Goal: Task Accomplishment & Management: Manage account settings

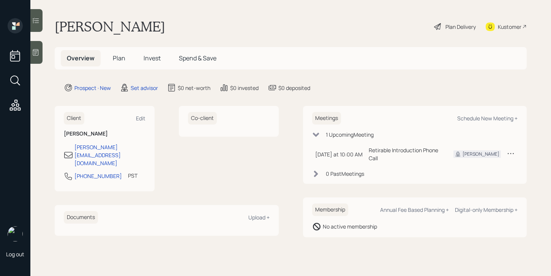
click at [41, 49] on div at bounding box center [36, 52] width 12 height 23
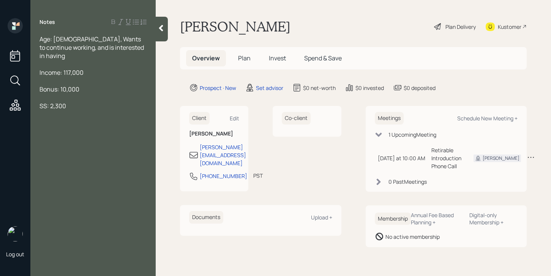
click at [58, 36] on span "Age: 72, Wants to continue working, and is interested in having" at bounding box center [93, 47] width 106 height 25
click at [75, 102] on div "SS: 2,300" at bounding box center [93, 106] width 107 height 8
click at [94, 68] on div "Income: 117,000" at bounding box center [93, 72] width 107 height 8
click at [92, 85] on div "Bonus: 10,000" at bounding box center [93, 89] width 107 height 8
click at [88, 93] on div at bounding box center [93, 97] width 107 height 8
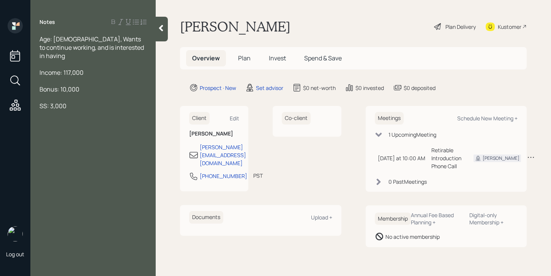
click at [85, 102] on div "SS: 3,000" at bounding box center [93, 106] width 107 height 8
click at [91, 119] on div "Has about $600" at bounding box center [93, 123] width 107 height 8
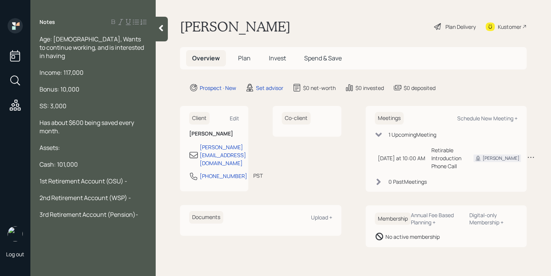
click at [117, 194] on span "2nd Retirement Account (WSP) -" at bounding box center [86, 198] width 92 height 8
click at [117, 194] on span "2nd Retirement Account (ISP) -" at bounding box center [83, 198] width 87 height 8
click at [148, 188] on div "Age: 72, Wants to continue working, and is interested in having Income: 117,000…" at bounding box center [92, 135] width 125 height 201
click at [62, 219] on div at bounding box center [93, 223] width 107 height 8
click at [110, 211] on span "3rd Retirement Account (Pension)-" at bounding box center [89, 215] width 99 height 8
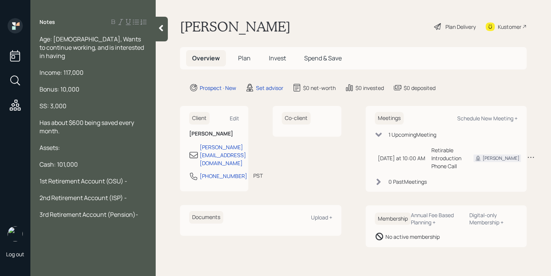
click at [131, 211] on span "3rd Retirement Account (Pension)-" at bounding box center [89, 215] width 99 height 8
click at [79, 202] on div at bounding box center [93, 206] width 107 height 8
click at [71, 194] on span "2nd Retirement Account (ISP) -" at bounding box center [83, 198] width 87 height 8
click at [44, 177] on span "1st Retirement Account (OSU) -" at bounding box center [84, 181] width 88 height 8
click at [49, 177] on span "1st Retirement Account (OSU) -" at bounding box center [84, 181] width 88 height 8
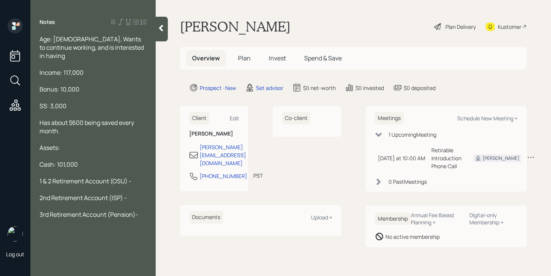
click at [121, 194] on span "2nd Retirement Account (ISP) -" at bounding box center [83, 198] width 87 height 8
click at [122, 194] on span "2nd Retirement Account (ISP) -" at bounding box center [83, 198] width 87 height 8
click at [139, 177] on div "1 & 2 Retirement Account (OSU) -" at bounding box center [93, 181] width 107 height 8
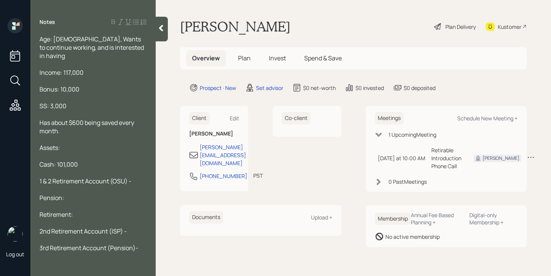
drag, startPoint x: 138, startPoint y: 220, endPoint x: 42, endPoint y: 218, distance: 96.2
click at [42, 227] on div "2nd Retirement Account (ISP) -" at bounding box center [93, 231] width 107 height 8
click at [72, 194] on div "Pension:" at bounding box center [93, 198] width 107 height 8
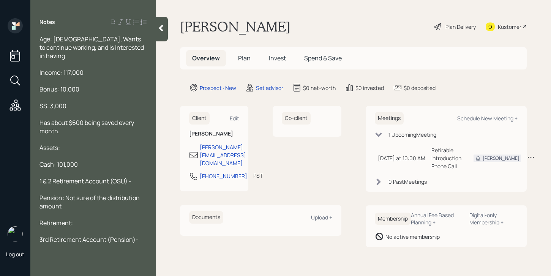
click at [90, 219] on div "Retirement:" at bounding box center [93, 223] width 107 height 8
click at [40, 252] on div at bounding box center [93, 256] width 107 height 8
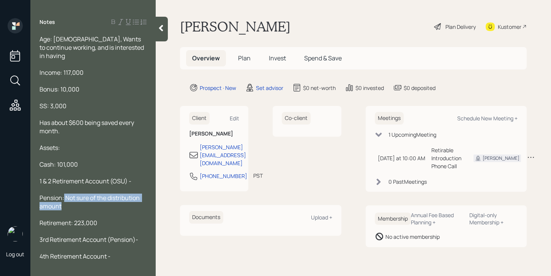
drag, startPoint x: 79, startPoint y: 198, endPoint x: 63, endPoint y: 187, distance: 19.2
click at [63, 194] on div "Pension: Not sure of the distribution amount" at bounding box center [93, 202] width 107 height 17
click at [64, 211] on div at bounding box center [93, 215] width 107 height 8
click at [67, 198] on div "Pension: Not sure of the distribution amount" at bounding box center [93, 202] width 107 height 17
click at [136, 236] on span "3rd Retirement Account (Pension)-" at bounding box center [89, 240] width 99 height 8
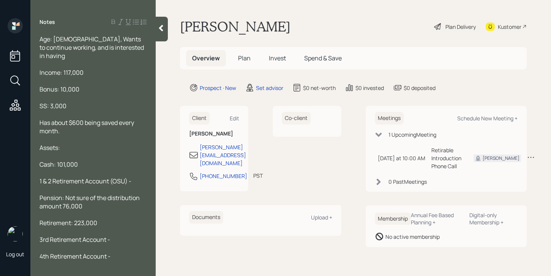
click at [114, 236] on div "3rd Retirement Account -" at bounding box center [93, 240] width 107 height 8
click at [105, 236] on span "3rd Retirement Account -" at bounding box center [75, 240] width 71 height 8
click at [81, 240] on div "3rd Retirement Account (Washington -" at bounding box center [93, 244] width 107 height 17
click at [144, 236] on span "3rd Retirement Account (Washington -" at bounding box center [94, 244] width 108 height 17
click at [48, 241] on div "3rd Retirement Account (Washington) -" at bounding box center [93, 244] width 107 height 17
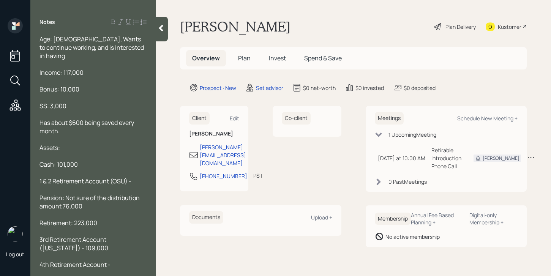
click at [40, 242] on span "3rd Retirement Account (Washington) - 109,000" at bounding box center [74, 244] width 69 height 17
click at [122, 261] on div "4th Retirement Account -" at bounding box center [93, 265] width 107 height 8
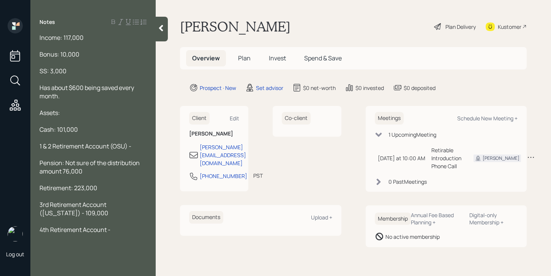
scroll to position [52, 0]
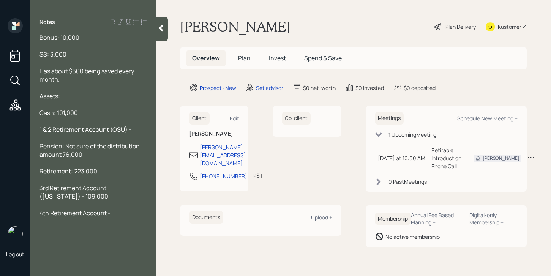
click at [43, 234] on div at bounding box center [93, 238] width 107 height 8
click at [109, 209] on span "4th Retirement Account -" at bounding box center [75, 213] width 71 height 8
click at [141, 209] on div "4th Retirement Account (DCP) -" at bounding box center [93, 213] width 107 height 8
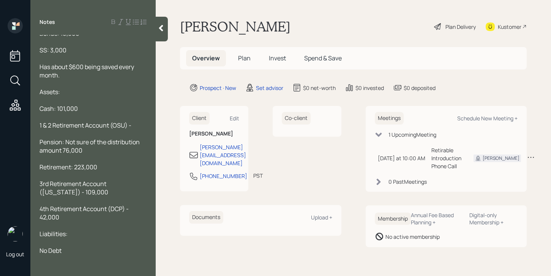
scroll to position [0, 0]
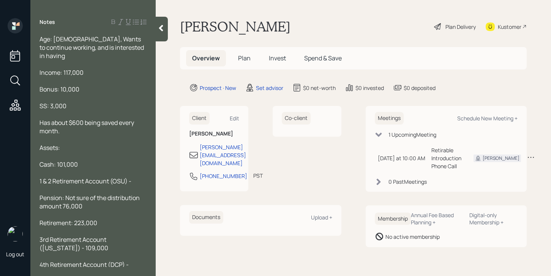
click at [117, 47] on div "Age: 72, Wants to continue working, and is interested in having" at bounding box center [93, 47] width 107 height 25
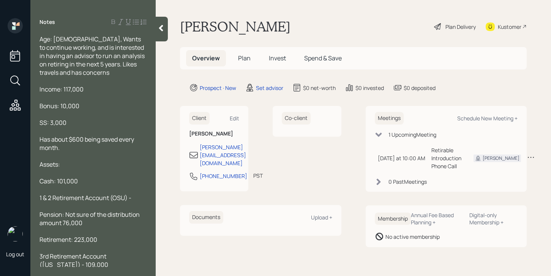
click at [161, 22] on div at bounding box center [162, 29] width 12 height 25
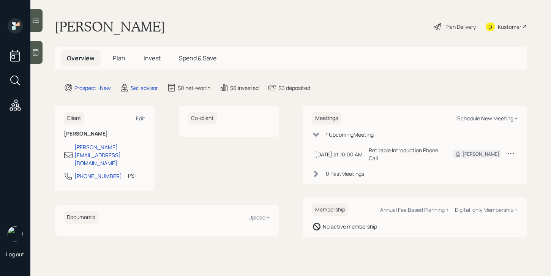
click at [480, 121] on div "Schedule New Meeting +" at bounding box center [488, 118] width 60 height 7
select select "round-robin"
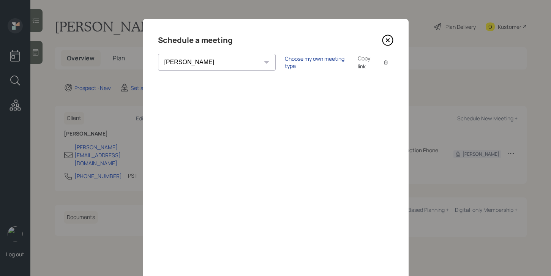
click at [285, 63] on div "Choose my own meeting type" at bounding box center [317, 62] width 64 height 14
click at [386, 44] on icon at bounding box center [387, 40] width 11 height 11
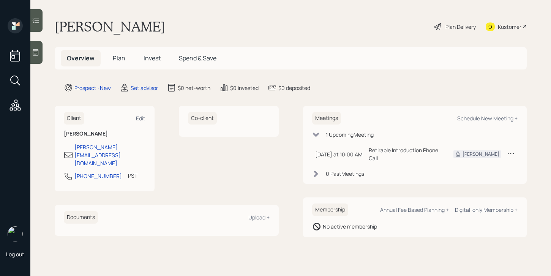
click at [43, 51] on div at bounding box center [36, 52] width 12 height 23
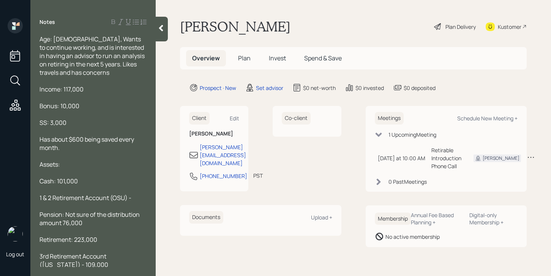
scroll to position [60, 0]
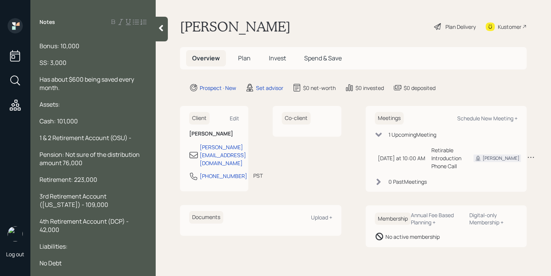
click at [168, 32] on div at bounding box center [162, 29] width 12 height 25
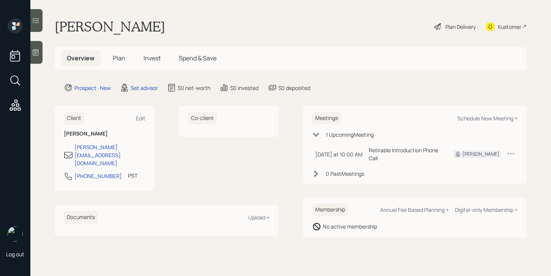
click at [38, 43] on div at bounding box center [36, 52] width 12 height 23
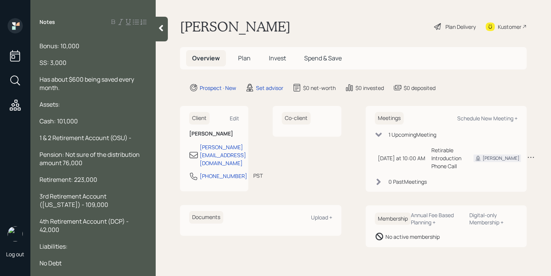
click at [152, 39] on div "Age: 72, Wants to continue working, and is interested in having an advisor to r…" at bounding box center [92, 151] width 125 height 232
click at [157, 38] on div at bounding box center [162, 29] width 12 height 25
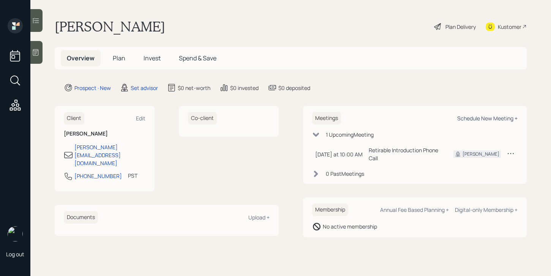
click at [496, 116] on div "Schedule New Meeting +" at bounding box center [488, 118] width 60 height 7
select select "round-robin"
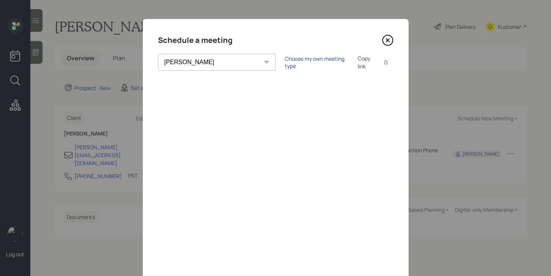
click at [285, 62] on div "Choose my own meeting type" at bounding box center [317, 62] width 64 height 14
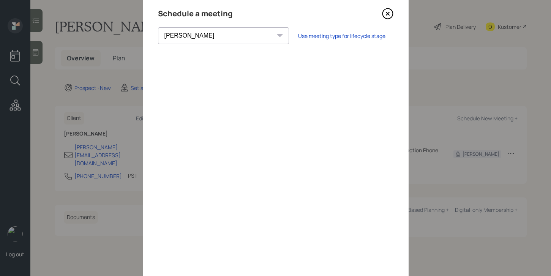
click at [388, 15] on icon at bounding box center [387, 13] width 11 height 11
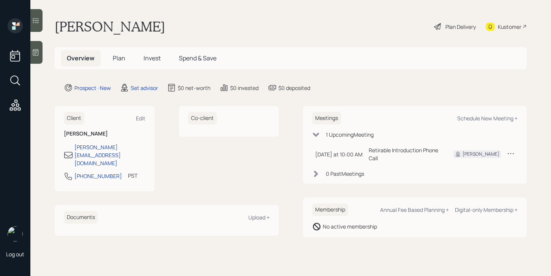
click at [56, 54] on div "Overview Plan Invest Spend & Save" at bounding box center [291, 58] width 472 height 22
click at [36, 49] on icon at bounding box center [36, 53] width 8 height 8
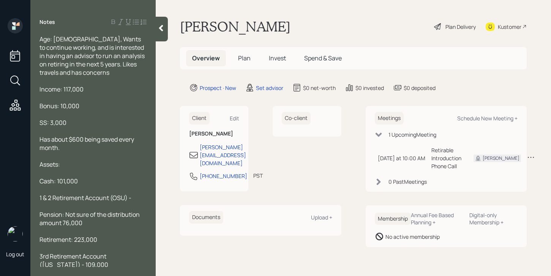
scroll to position [60, 0]
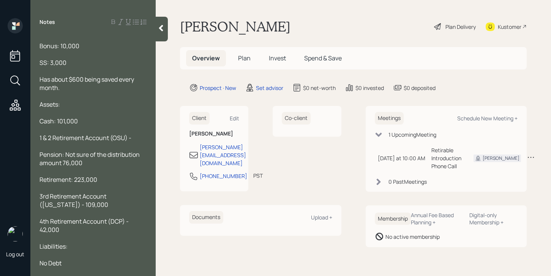
click at [40, 49] on span "Bonus: 10,000" at bounding box center [60, 46] width 40 height 8
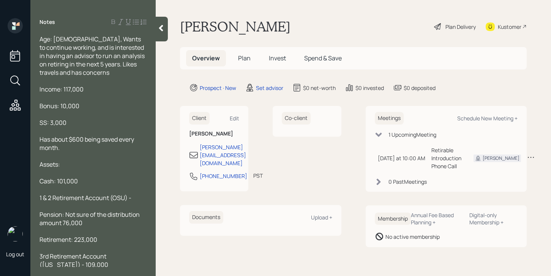
click at [41, 44] on span "Age: 72, Wants to continue working, and is interested in having an advisor to r…" at bounding box center [93, 56] width 106 height 42
click at [40, 39] on span "Age: 72, Wants to continue working, and is interested in having an advisor to r…" at bounding box center [93, 56] width 106 height 42
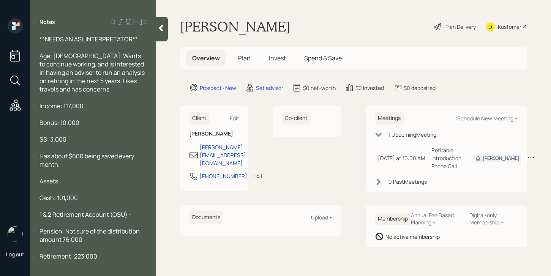
click at [106, 39] on span "**NEEDS AN ASL INTERPRETATOR**" at bounding box center [89, 39] width 98 height 8
click at [106, 41] on span "**NEEDS AN ASL INTERPRETATOR**" at bounding box center [89, 39] width 98 height 8
click at [101, 39] on span "**NEEDS AN ASL INTERPRETATOR**" at bounding box center [89, 39] width 98 height 8
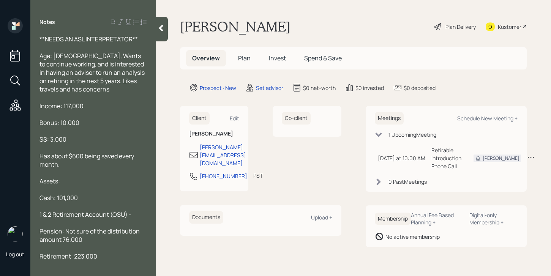
click at [125, 38] on span "**NEEDS AN ASL INTERPRETATOR**" at bounding box center [89, 39] width 98 height 8
click at [135, 40] on span "**NEEDS AN ASL INTERPRETATOR**" at bounding box center [89, 39] width 98 height 8
click at [124, 53] on span "Age: 72, Wants to continue working, and is interested in having an advisor to r…" at bounding box center [93, 73] width 106 height 42
click at [106, 73] on span "Age: 72, Wants to continue working, and is interested in having an advisor to r…" at bounding box center [93, 73] width 106 height 42
click at [101, 85] on div "Age: 72, Wants to continue working, and is interested in having an advisor to r…" at bounding box center [93, 73] width 107 height 42
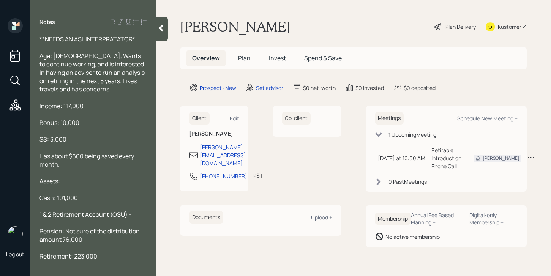
click at [145, 39] on div "**NEEDS AN ASL INTERPRATATOR*" at bounding box center [93, 39] width 107 height 8
click at [122, 40] on span "**NEEDS AN ASL INTERPRATATOR**" at bounding box center [89, 39] width 98 height 8
drag, startPoint x: 122, startPoint y: 40, endPoint x: 162, endPoint y: 2, distance: 55.6
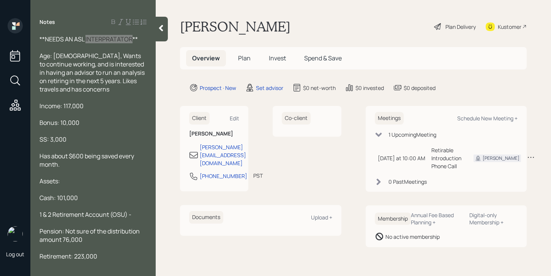
click at [0, 0] on div "Log out Notes **NEEDS AN ASL INTERPRATATOR** Age: 72, Wants to continue working…" at bounding box center [275, 138] width 551 height 276
click at [102, 39] on span "**NEEDS AN ASL interpretor**" at bounding box center [81, 39] width 82 height 8
click at [99, 84] on span "Age: 72, Wants to continue working, and is interested in having an advisor to r…" at bounding box center [93, 73] width 106 height 42
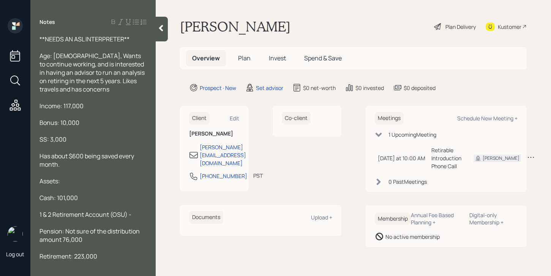
click at [92, 91] on div "Age: 72, Wants to continue working, and is interested in having an advisor to r…" at bounding box center [93, 73] width 107 height 42
click at [139, 56] on span "Age: 72, Wants to continue working, and is interested in having an advisor to r…" at bounding box center [93, 73] width 106 height 42
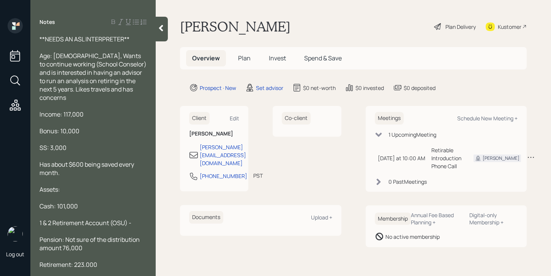
click at [81, 63] on span "Age: 72, Wants to continue working (School Conselor) and is interested in havin…" at bounding box center [94, 77] width 108 height 50
click at [124, 87] on div "Age: 72, Wants to continue working (School Counselor) and is interested in havi…" at bounding box center [93, 77] width 107 height 50
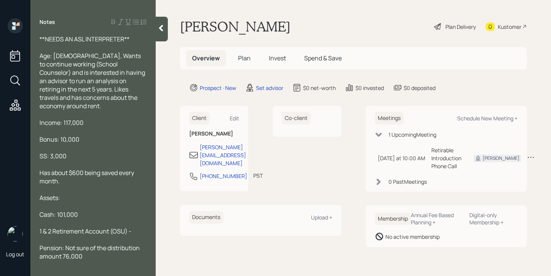
click at [160, 30] on icon at bounding box center [161, 28] width 8 height 8
